Goal: Information Seeking & Learning: Learn about a topic

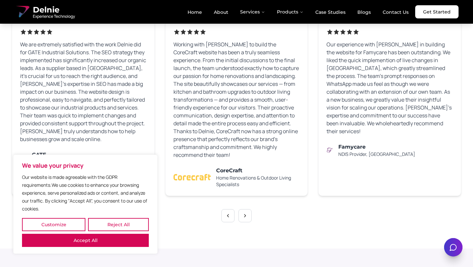
scroll to position [3996, 0]
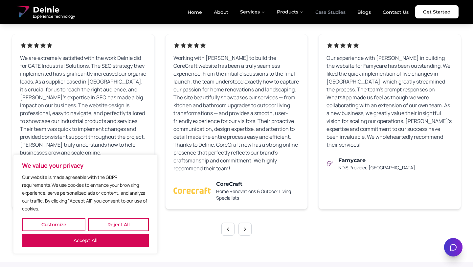
click at [341, 14] on link "Case Studies" at bounding box center [330, 12] width 41 height 11
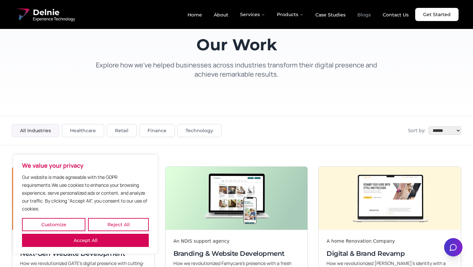
click at [366, 17] on link "Blogs" at bounding box center [364, 14] width 24 height 11
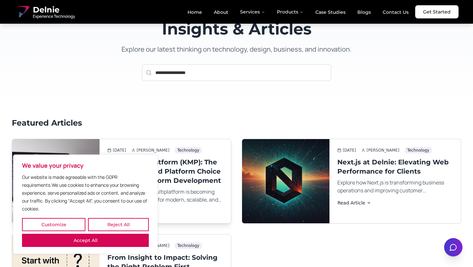
scroll to position [6, 0]
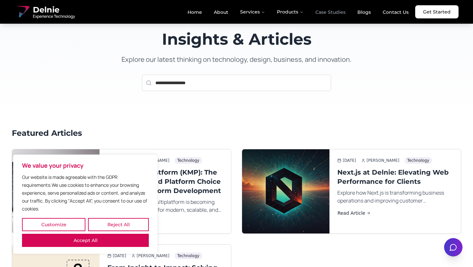
click at [328, 8] on link "Case Studies" at bounding box center [330, 12] width 41 height 11
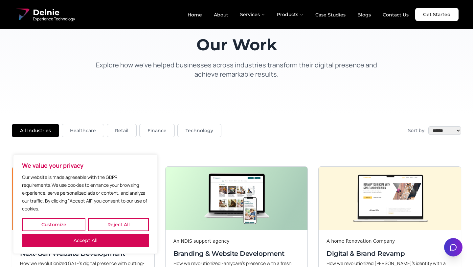
click at [48, 130] on button "All Industries" at bounding box center [35, 130] width 47 height 13
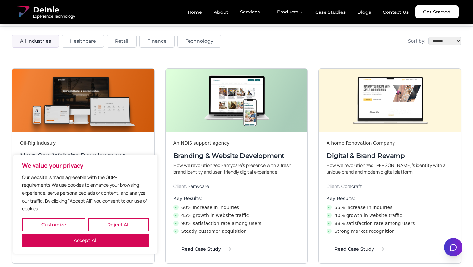
scroll to position [41, 0]
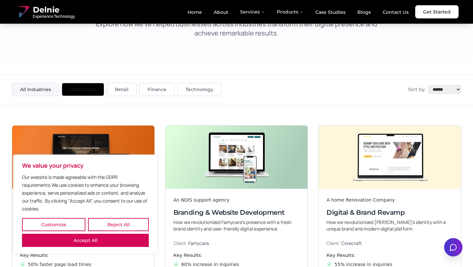
click at [76, 85] on button "Healthcare" at bounding box center [83, 89] width 42 height 13
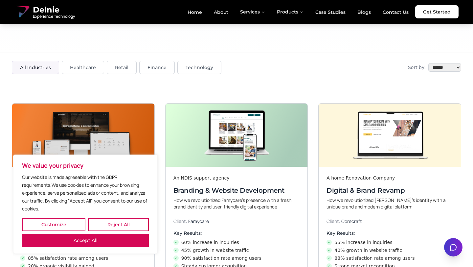
scroll to position [56, 0]
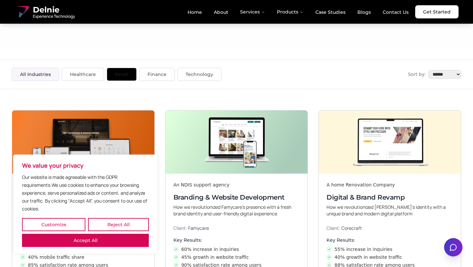
click at [123, 76] on button "Retail" at bounding box center [122, 74] width 30 height 13
click at [155, 78] on button "Finance" at bounding box center [156, 74] width 35 height 13
click at [185, 77] on button "Technology" at bounding box center [199, 74] width 44 height 13
